Goal: Check status

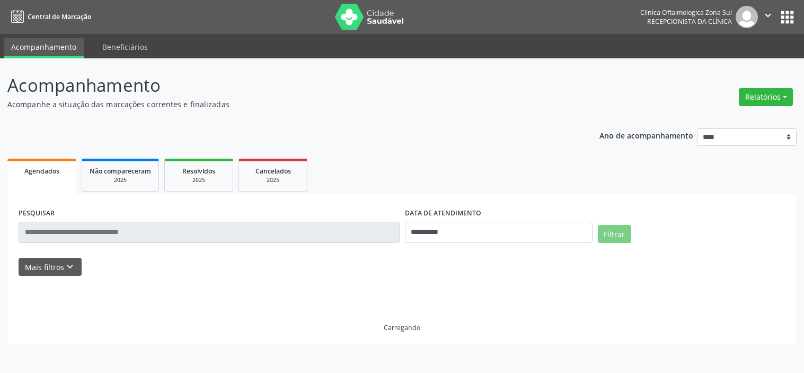
select select "*"
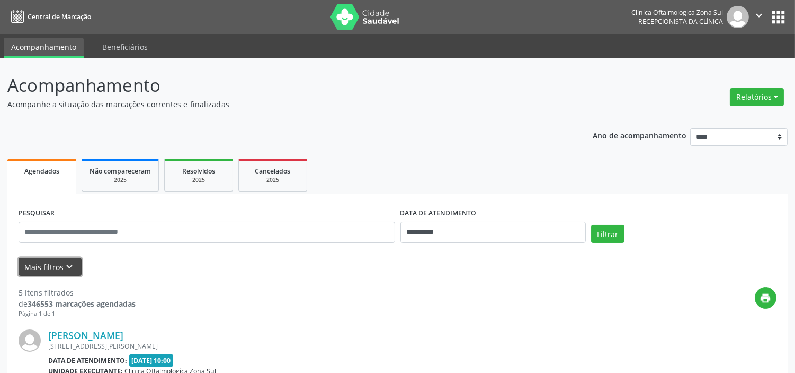
click at [60, 272] on button "Mais filtros keyboard_arrow_down" at bounding box center [50, 267] width 63 height 19
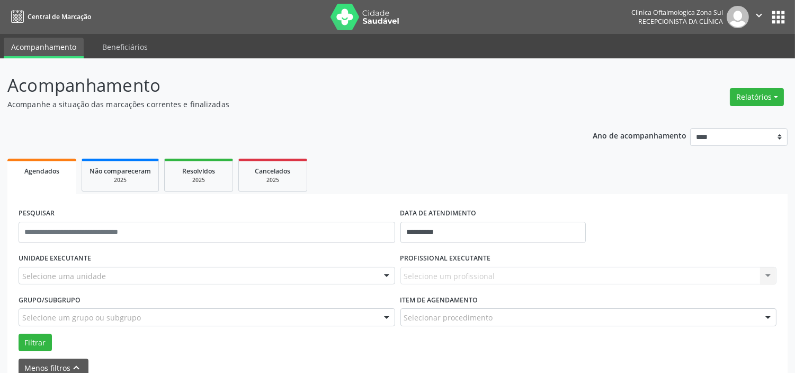
click at [112, 272] on div "Selecione uma unidade" at bounding box center [207, 276] width 377 height 18
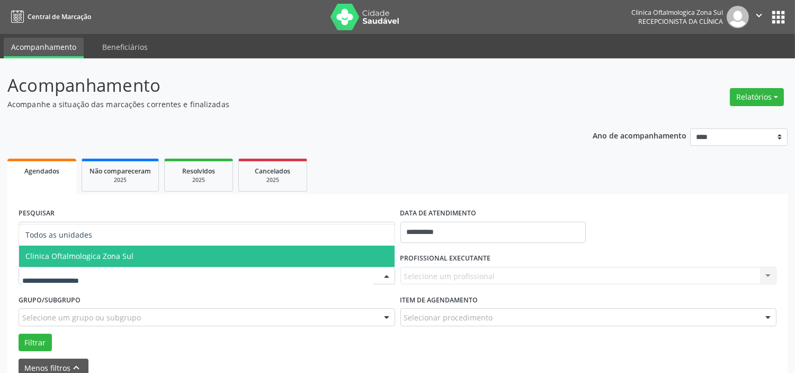
click at [134, 255] on span "Clinica Oftalmologica Zona Sul" at bounding box center [207, 255] width 376 height 21
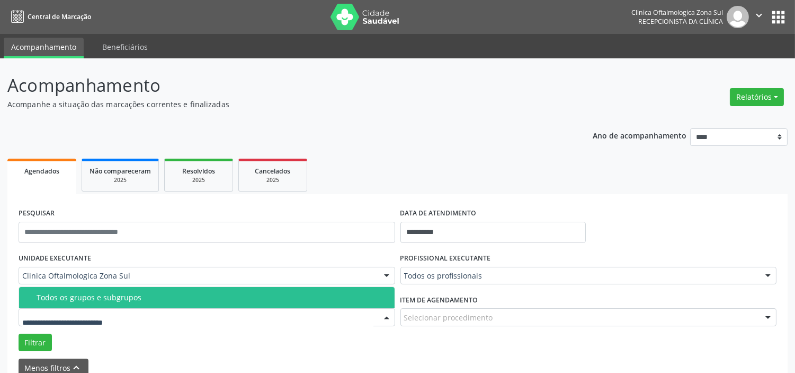
click at [135, 298] on div "Todos os grupos e subgrupos" at bounding box center [213, 297] width 352 height 8
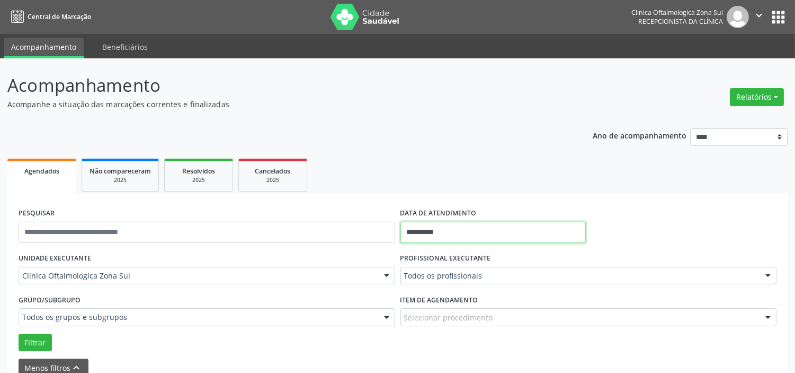
click at [477, 228] on input "**********" at bounding box center [493, 232] width 185 height 21
click at [324, 100] on p "Acompanhe a situação das marcações correntes e finalizadas" at bounding box center [280, 104] width 546 height 11
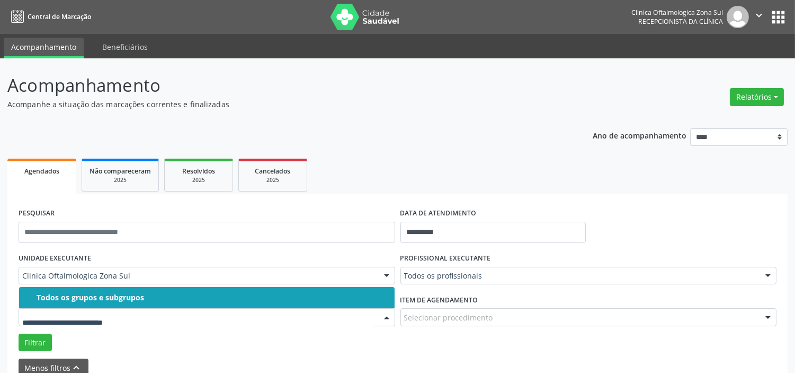
click at [89, 293] on div "Todos os grupos e subgrupos" at bounding box center [213, 297] width 352 height 8
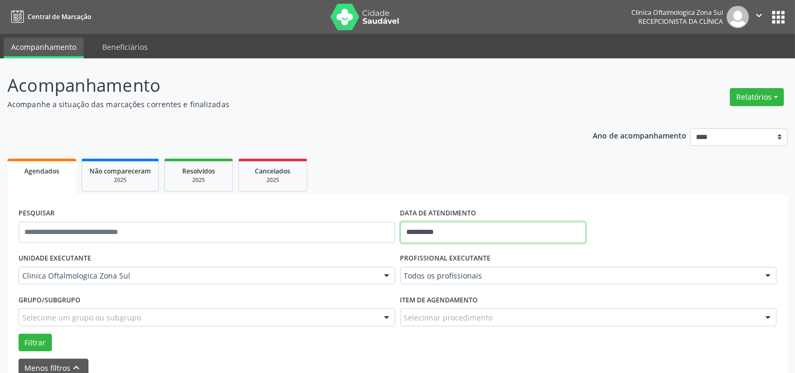
click at [468, 231] on input "**********" at bounding box center [493, 232] width 185 height 21
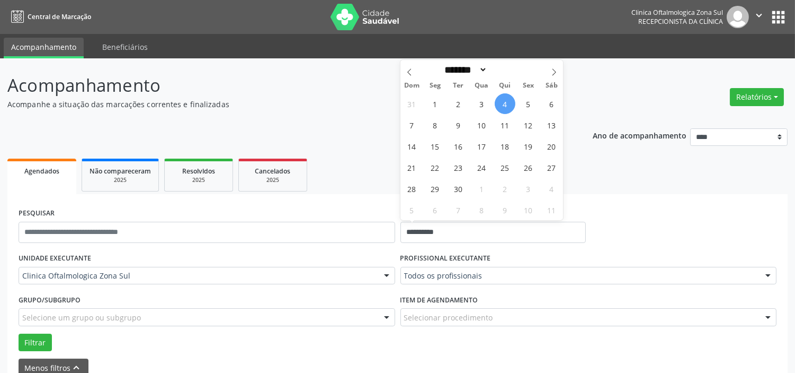
click at [509, 103] on span "4" at bounding box center [505, 103] width 21 height 21
type input "**********"
click at [560, 70] on span at bounding box center [554, 69] width 18 height 18
click at [555, 71] on icon at bounding box center [554, 71] width 7 height 7
select select "**"
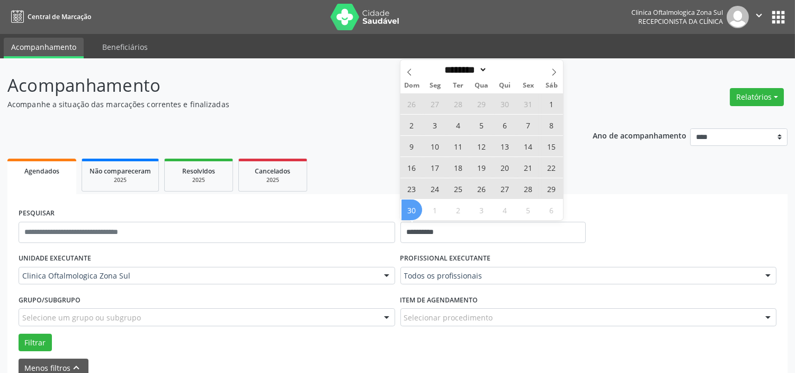
click at [412, 207] on span "30" at bounding box center [412, 209] width 21 height 21
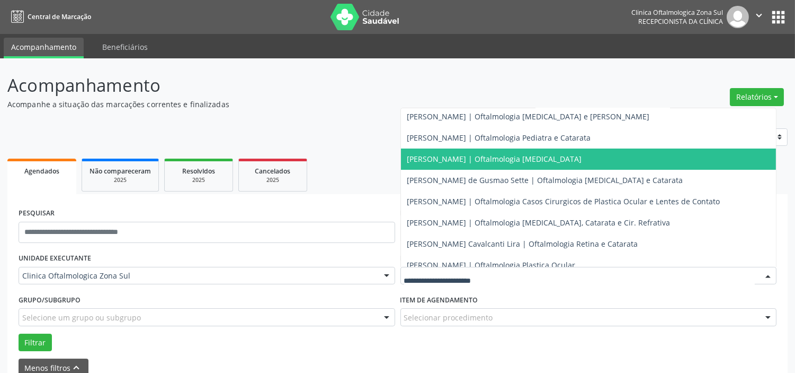
scroll to position [96, 0]
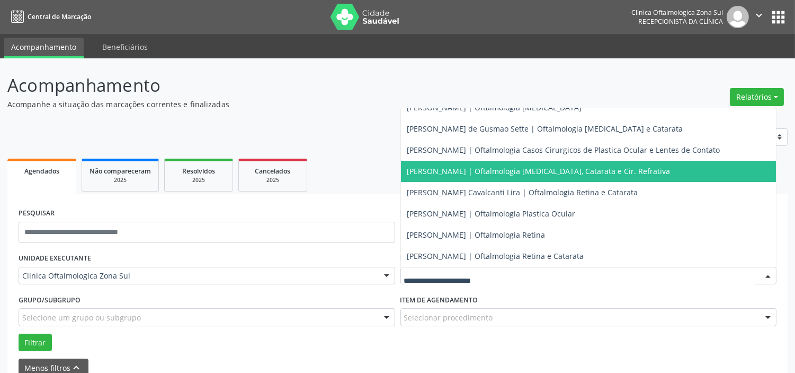
click at [443, 171] on span "[PERSON_NAME] | Oftalmologia [MEDICAL_DATA], Catarata e Cir. Refrativa" at bounding box center [538, 171] width 263 height 10
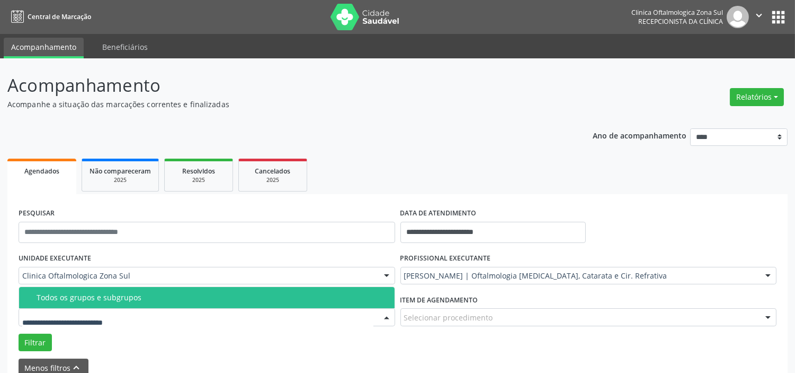
click at [93, 299] on div "Todos os grupos e subgrupos" at bounding box center [213, 297] width 352 height 8
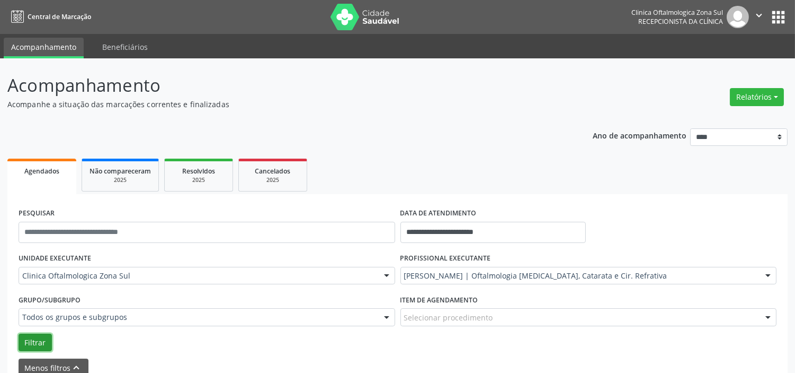
click at [33, 344] on button "Filtrar" at bounding box center [35, 342] width 33 height 18
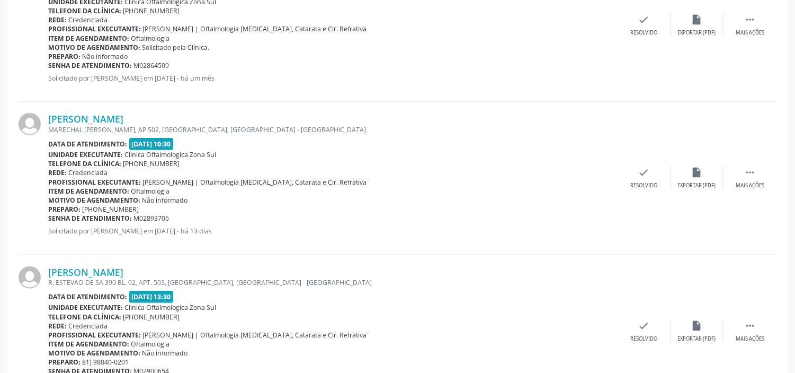
scroll to position [2422, 0]
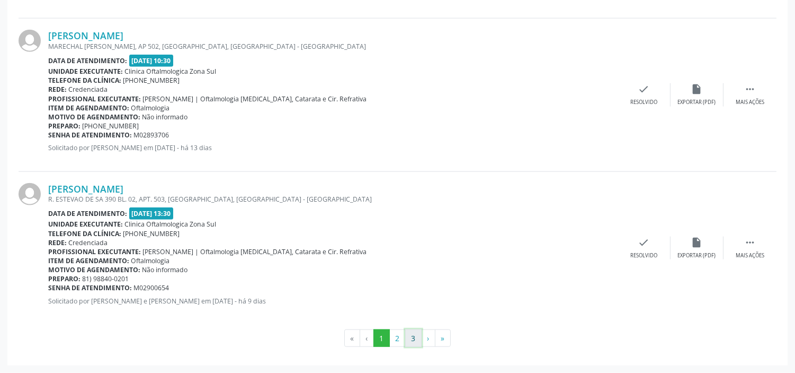
click at [410, 341] on button "3" at bounding box center [413, 338] width 16 height 18
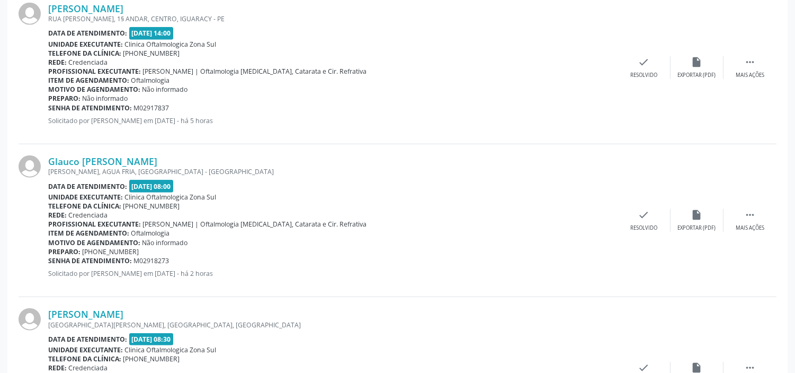
scroll to position [1927, 0]
